Goal: Task Accomplishment & Management: Manage account settings

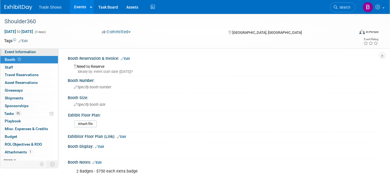
click at [25, 52] on span "Event Information" at bounding box center [20, 52] width 31 height 4
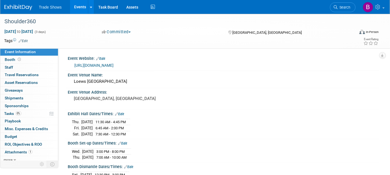
click at [17, 7] on img at bounding box center [18, 8] width 28 height 6
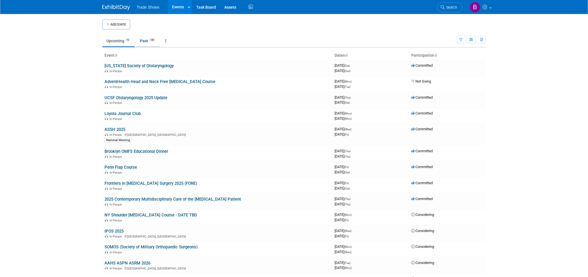
click at [146, 3] on link "Past 189" at bounding box center [148, 41] width 24 height 11
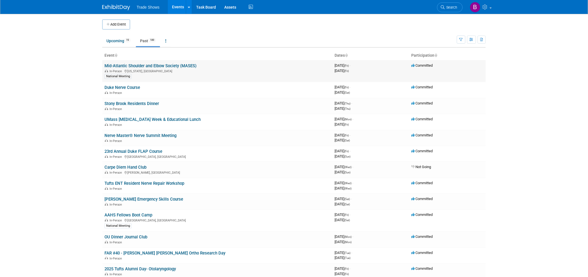
click at [154, 66] on link "Mid-Atlantic Shoulder and Elbow Society (MASES)" at bounding box center [150, 65] width 92 height 5
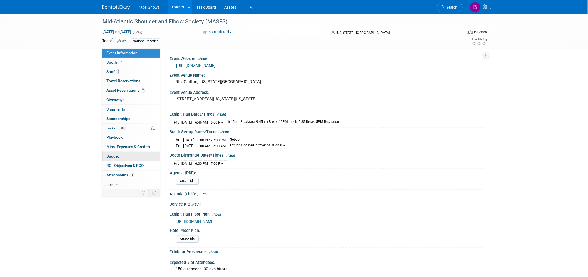
click at [107, 155] on span "Budget" at bounding box center [112, 156] width 12 height 4
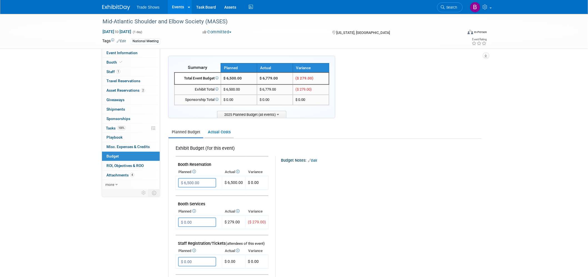
click at [227, 131] on link "Actual Costs" at bounding box center [218, 132] width 29 height 10
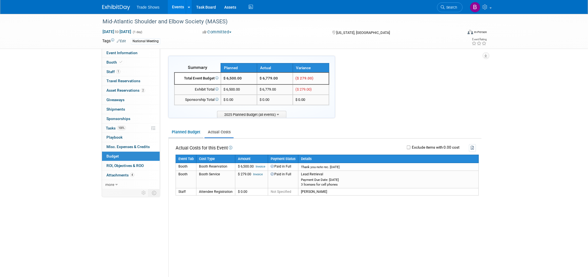
click at [184, 128] on link "Planned Budget" at bounding box center [185, 132] width 35 height 10
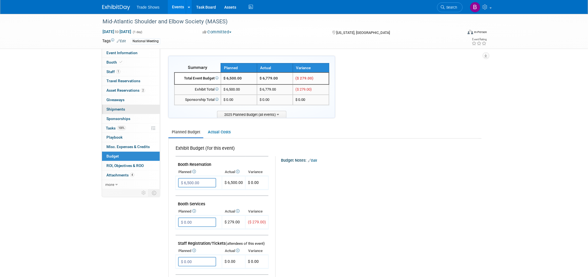
click at [123, 109] on span "Shipments 0" at bounding box center [115, 109] width 19 height 4
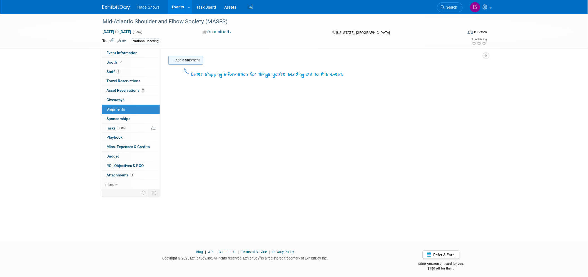
click at [188, 59] on link "Add a Shipment" at bounding box center [185, 60] width 35 height 9
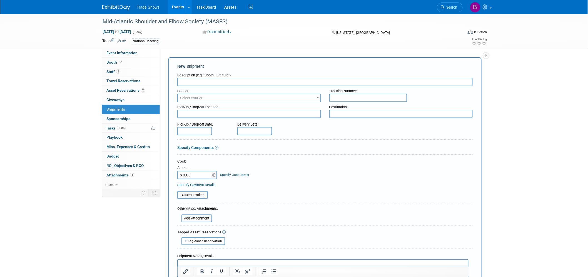
click at [209, 84] on input "text" at bounding box center [324, 82] width 295 height 8
click at [220, 85] on input "FedEx Shipping Cost" at bounding box center [324, 82] width 295 height 8
drag, startPoint x: 223, startPoint y: 84, endPoint x: 83, endPoint y: 80, distance: 140.0
click at [83, 80] on div "Mid-Atlantic Shoulder and Elbow Society (MASES) Sep 5, 2025 to Sep 5, 2025 (1 d…" at bounding box center [294, 168] width 588 height 309
type input "Materials Handling"
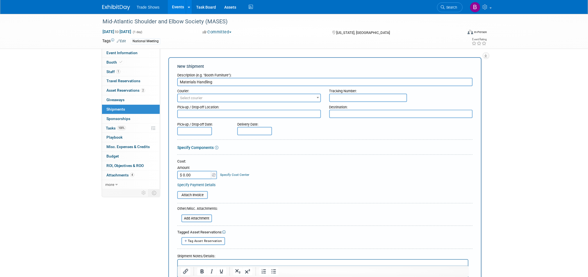
click at [217, 96] on span "Select courier" at bounding box center [249, 98] width 142 height 8
click at [196, 177] on input "$ 0.00" at bounding box center [194, 175] width 35 height 8
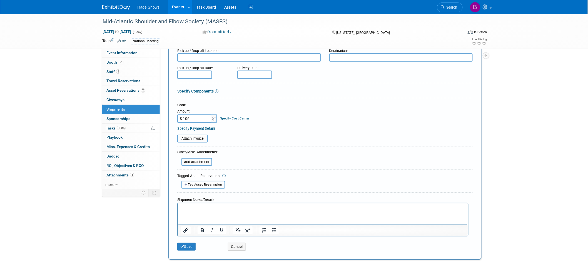
scroll to position [62, 0]
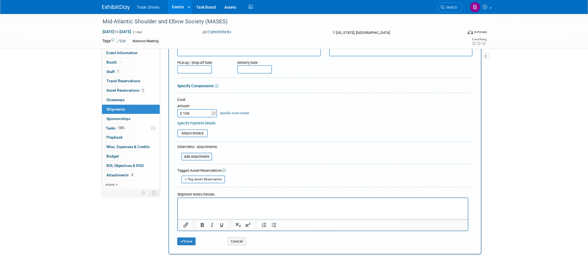
type input "$ 106.00"
click at [205, 205] on html at bounding box center [322, 202] width 290 height 8
click at [205, 153] on input "file" at bounding box center [178, 156] width 66 height 7
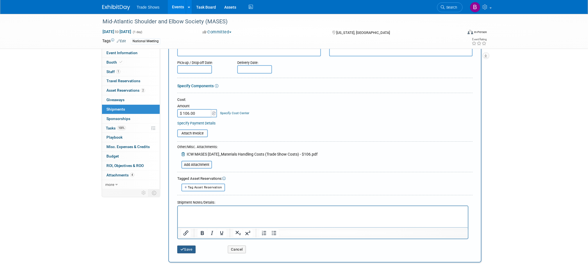
click at [185, 245] on button "Save" at bounding box center [186, 249] width 18 height 8
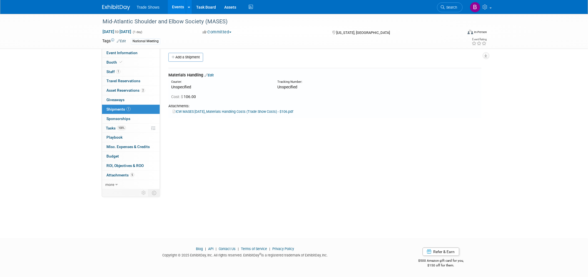
scroll to position [0, 0]
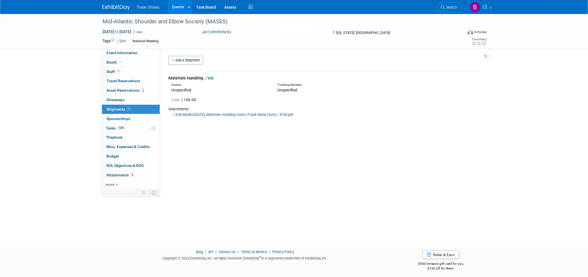
click at [363, 94] on div at bounding box center [324, 94] width 321 height 2
click at [190, 62] on link "Add a Shipment" at bounding box center [185, 60] width 35 height 9
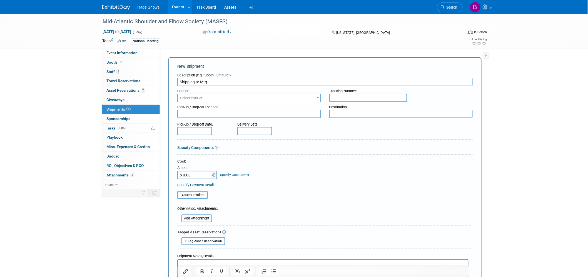
type input "Shipping to Mtg"
click at [188, 98] on span "Select courier" at bounding box center [191, 98] width 22 height 4
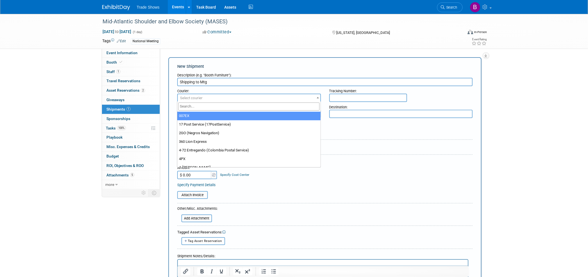
click at [190, 106] on input "search" at bounding box center [248, 106] width 141 height 8
type input "fed"
select select "206"
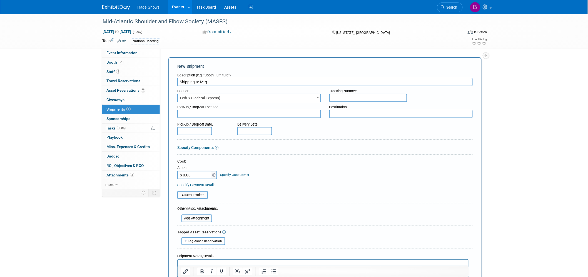
click at [199, 171] on input "$ 0.00" at bounding box center [194, 175] width 35 height 8
type input "$ 66.00"
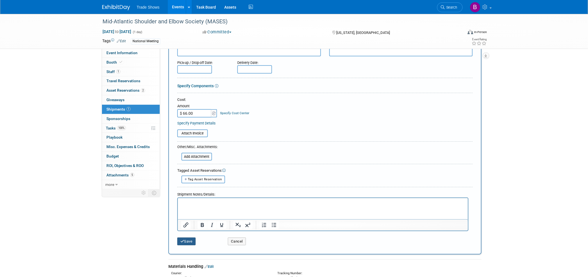
click at [189, 237] on button "Save" at bounding box center [186, 241] width 18 height 8
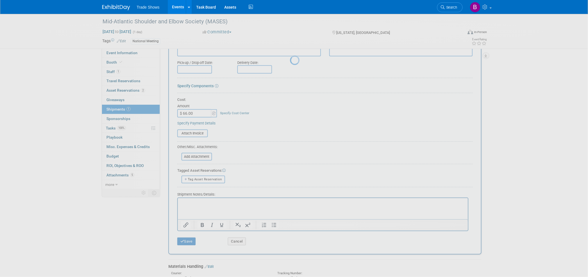
scroll to position [3, 0]
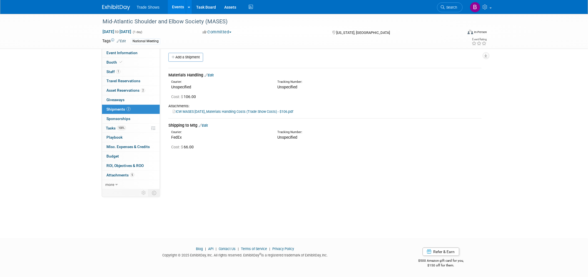
click at [305, 172] on div "Event Website: Edit https://www.mases.live/exhibits Event Venue Name: Rtiz-Carl…" at bounding box center [322, 115] width 325 height 141
click at [527, 101] on div "Mid-Atlantic Shoulder and Elbow Society (MASES) Sep 5, 2025 to Sep 5, 2025 (1 d…" at bounding box center [294, 119] width 588 height 217
click at [206, 124] on link "Edit" at bounding box center [203, 125] width 9 height 4
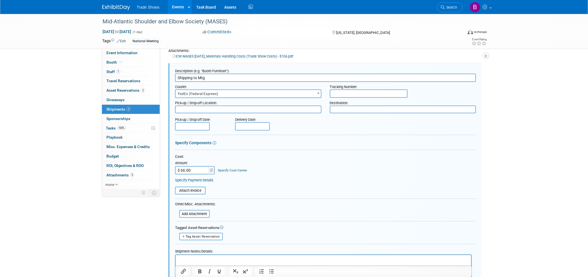
scroll to position [0, 0]
click at [343, 92] on input "text" at bounding box center [369, 93] width 78 height 8
paste input "883944782538"
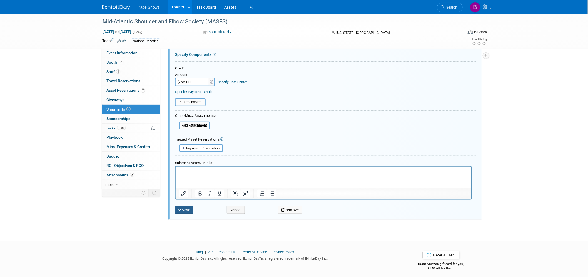
type input "883944782538"
click at [186, 206] on button "Save" at bounding box center [184, 210] width 18 height 8
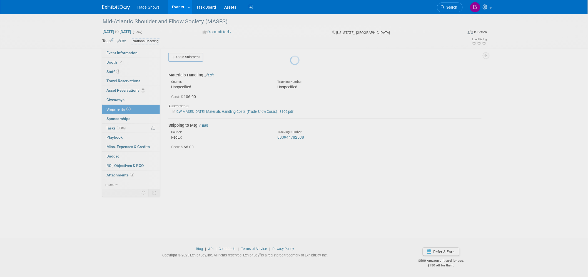
scroll to position [3, 0]
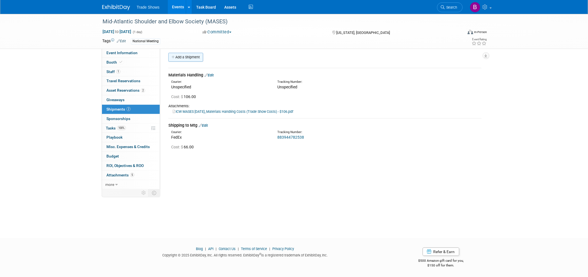
click at [191, 56] on link "Add a Shipment" at bounding box center [185, 57] width 35 height 9
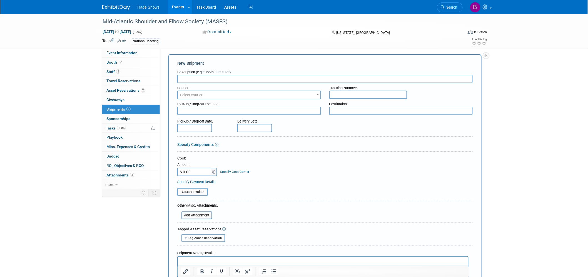
scroll to position [0, 0]
type input "Shipping Inbound"
click at [342, 92] on input "text" at bounding box center [368, 95] width 78 height 8
paste input "791915896444"
type input "791915896444"
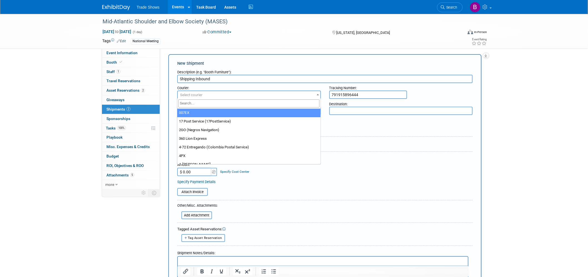
click at [259, 92] on span "Select courier" at bounding box center [249, 95] width 142 height 8
type input "fed"
select select "206"
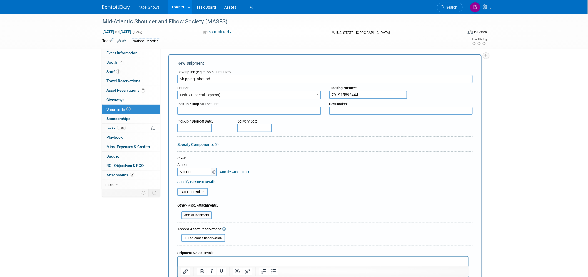
click at [194, 168] on input "$ 0.00" at bounding box center [194, 172] width 35 height 8
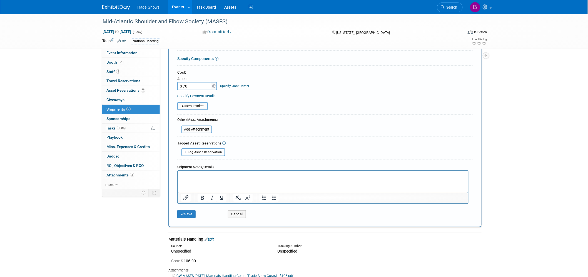
scroll to position [96, 0]
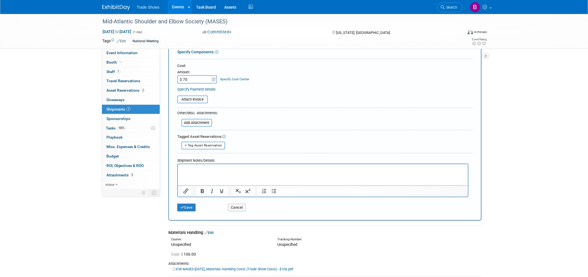
type input "$ 70.00"
click at [215, 172] on html at bounding box center [322, 168] width 290 height 8
click at [187, 204] on button "Save" at bounding box center [186, 208] width 18 height 8
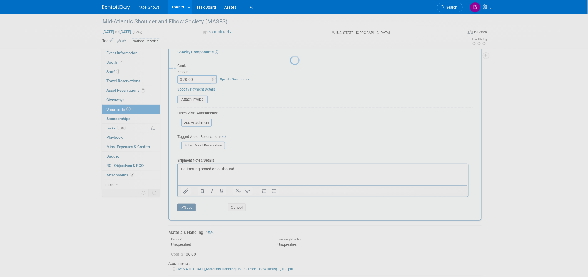
scroll to position [3, 0]
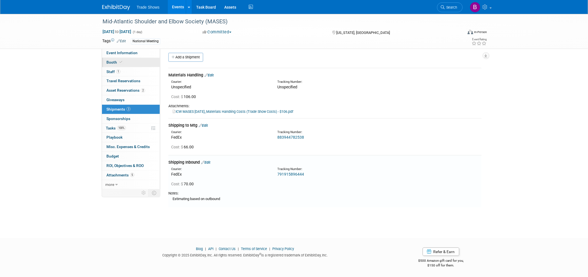
click at [122, 64] on span "Booth" at bounding box center [114, 62] width 17 height 4
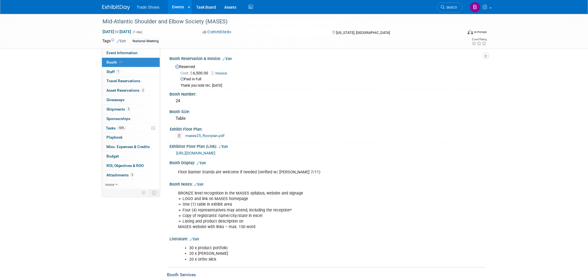
click at [221, 74] on link "Invoice" at bounding box center [220, 73] width 19 height 4
click at [107, 159] on link "Budget" at bounding box center [131, 156] width 58 height 9
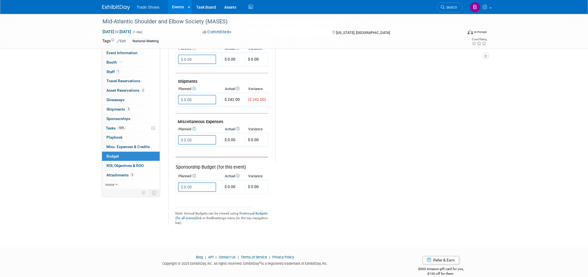
scroll to position [66, 0]
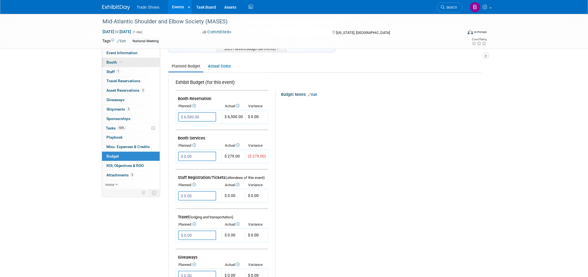
click at [116, 60] on span "Booth" at bounding box center [114, 62] width 17 height 4
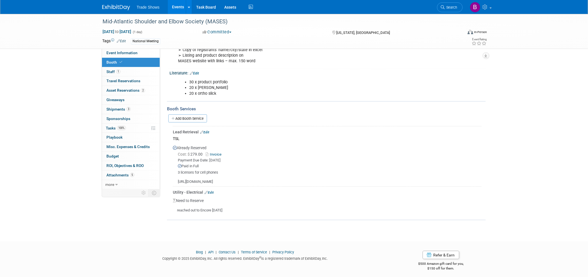
scroll to position [166, 0]
click at [211, 190] on link "Edit" at bounding box center [208, 192] width 9 height 4
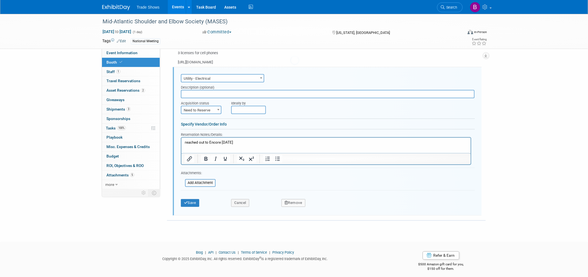
scroll to position [0, 0]
click at [215, 106] on span "Need to Reserve" at bounding box center [200, 110] width 39 height 8
select select "2"
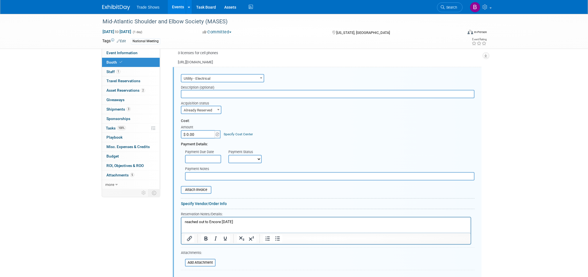
click at [200, 132] on input "$ 0.00" at bounding box center [198, 134] width 35 height 8
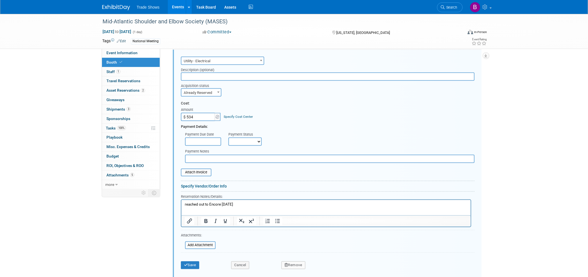
scroll to position [316, 0]
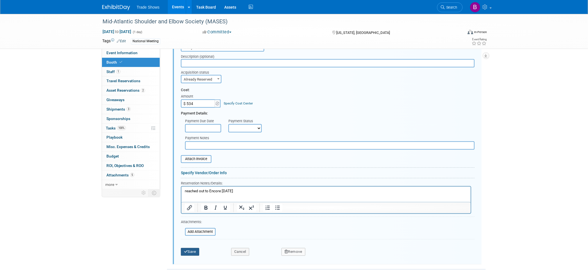
type input "$ 534.00"
click at [193, 248] on button "Save" at bounding box center [190, 252] width 18 height 8
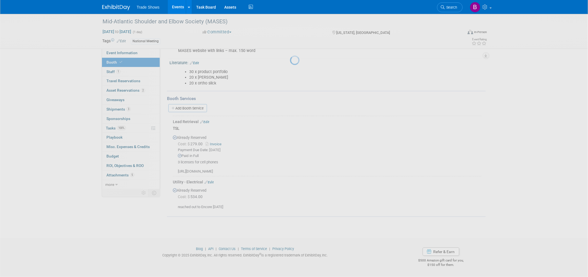
scroll to position [173, 0]
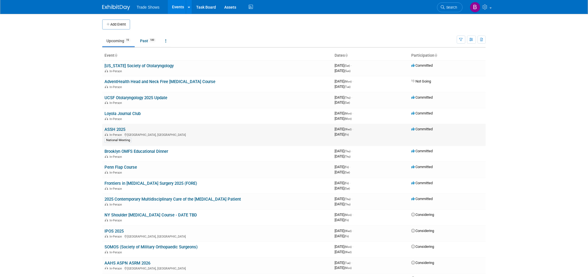
click at [119, 131] on td "ASSH 2025 In-Person [GEOGRAPHIC_DATA], [GEOGRAPHIC_DATA] National Meeting" at bounding box center [217, 135] width 230 height 22
click at [120, 127] on link "ASSH 2025" at bounding box center [114, 129] width 21 height 5
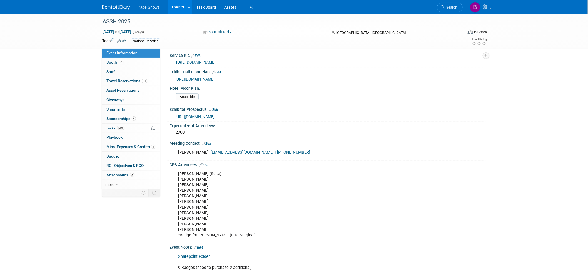
scroll to position [278, 0]
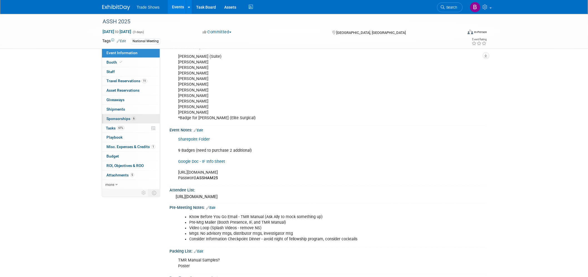
click at [122, 114] on link "6 Sponsorships 6" at bounding box center [131, 118] width 58 height 9
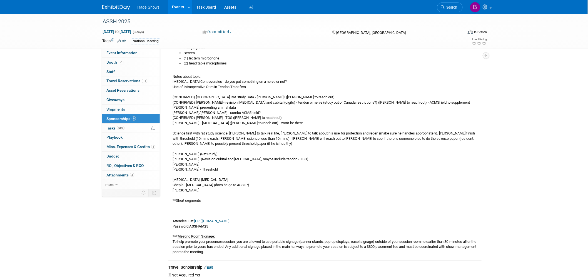
scroll to position [247, 0]
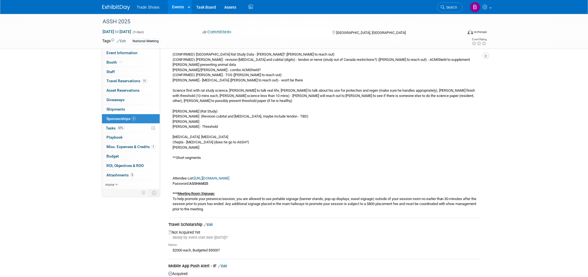
click at [229, 177] on link "https://www.assh.org/annualmeeting/s/attendees" at bounding box center [211, 178] width 35 height 4
